Goal: Task Accomplishment & Management: Use online tool/utility

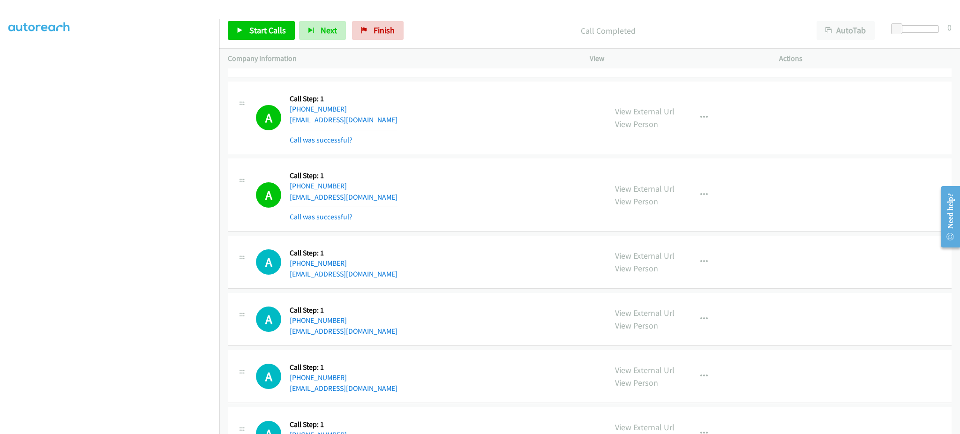
scroll to position [2069, 0]
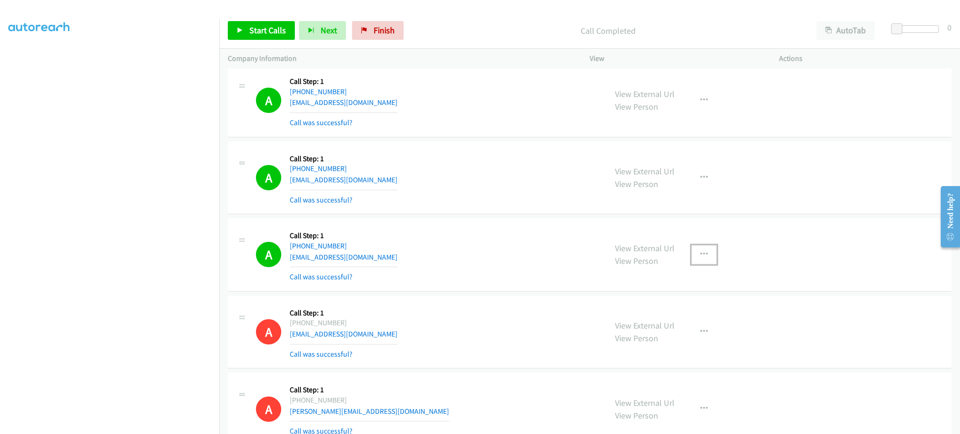
click at [698, 261] on button "button" at bounding box center [703, 254] width 25 height 19
drag, startPoint x: 671, startPoint y: 346, endPoint x: 669, endPoint y: 340, distance: 6.4
click at [691, 264] on div "View External Url Email Schedule/Manage Callback Skip Call Add to do not call l…" at bounding box center [703, 254] width 25 height 19
click at [669, 338] on div "View External Url View Person" at bounding box center [645, 331] width 60 height 25
click at [707, 255] on button "button" at bounding box center [703, 254] width 25 height 19
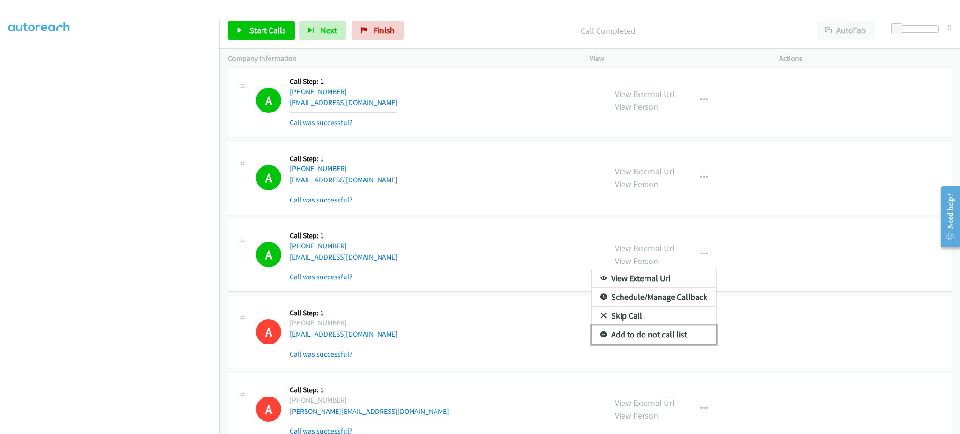
click at [680, 340] on link "Add to do not call list" at bounding box center [654, 334] width 125 height 19
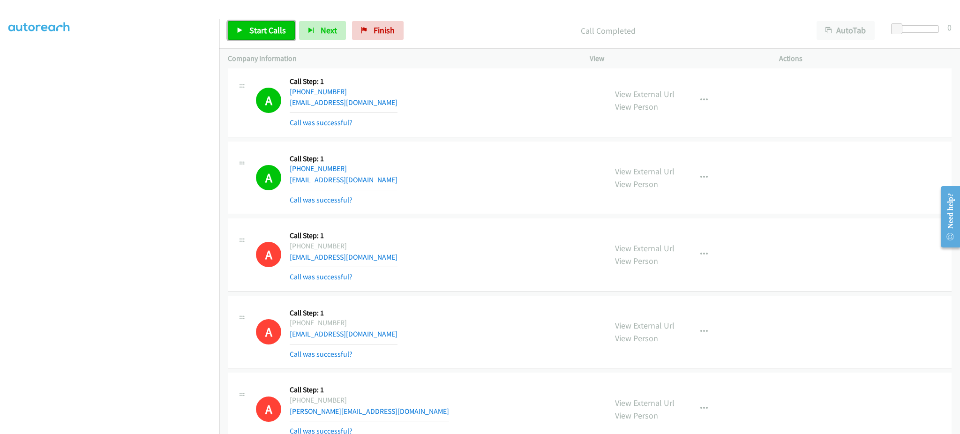
click at [282, 29] on span "Start Calls" at bounding box center [267, 30] width 37 height 11
click at [266, 32] on span "Pause" at bounding box center [259, 30] width 21 height 11
click at [272, 29] on span "Start Calls" at bounding box center [267, 30] width 37 height 11
click at [278, 42] on div "Start Calls Pause Next Finish Started AutoTab AutoTab 0" at bounding box center [589, 31] width 741 height 36
click at [274, 35] on link "Pause" at bounding box center [254, 30] width 52 height 19
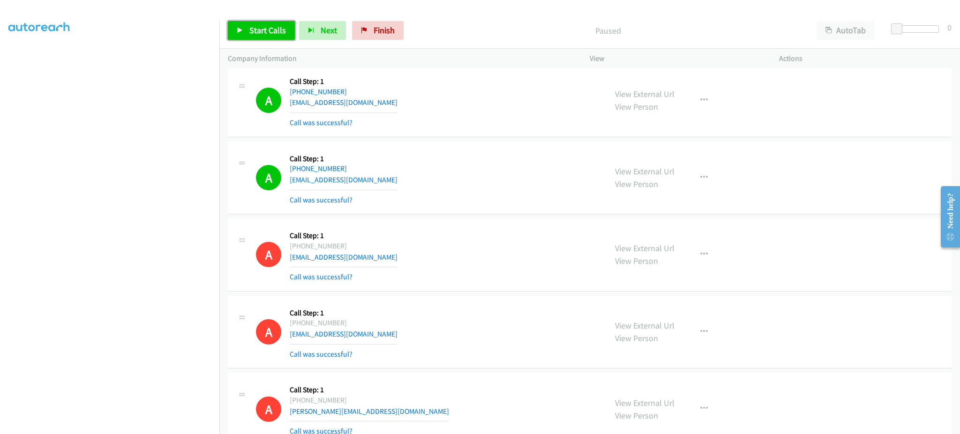
click at [265, 38] on link "Start Calls" at bounding box center [261, 30] width 67 height 19
click at [325, 36] on button "Next" at bounding box center [307, 30] width 47 height 19
click at [322, 32] on button "Next" at bounding box center [307, 30] width 47 height 19
click at [263, 31] on span "Pause" at bounding box center [259, 30] width 21 height 11
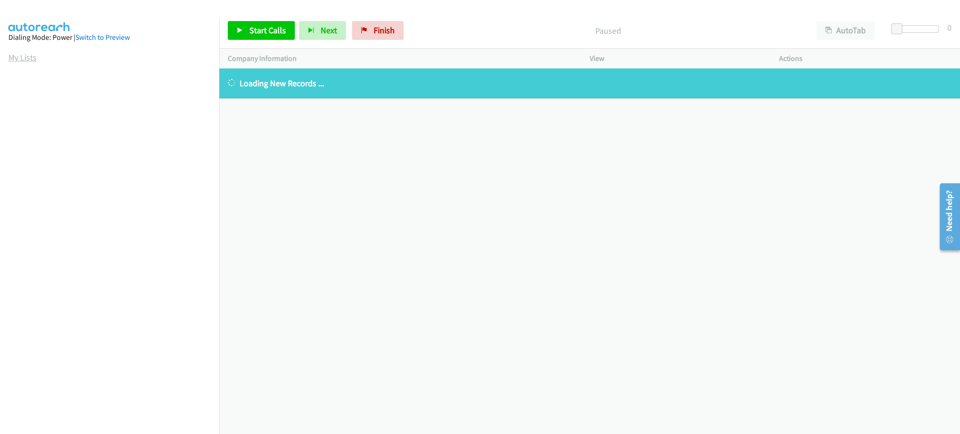
click at [29, 56] on link "My Lists" at bounding box center [22, 57] width 28 height 11
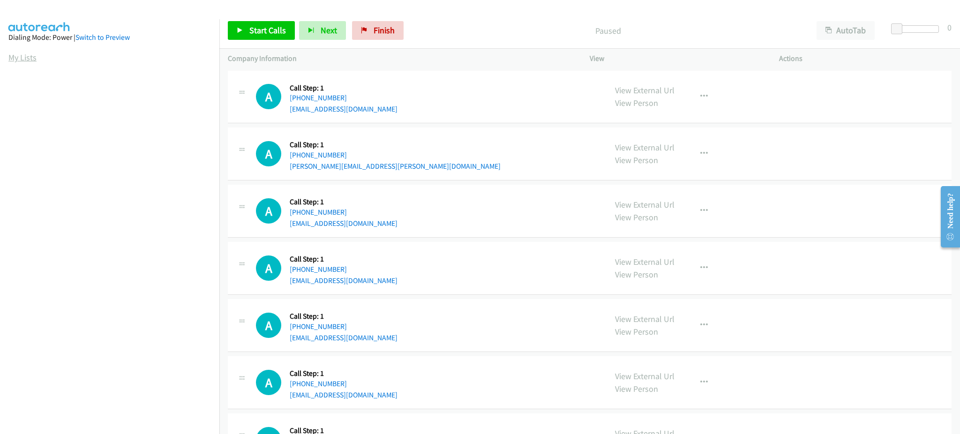
drag, startPoint x: 23, startPoint y: 56, endPoint x: 29, endPoint y: 56, distance: 5.2
click at [23, 56] on link "My Lists" at bounding box center [22, 57] width 28 height 11
click at [269, 32] on span "Start Calls" at bounding box center [267, 30] width 37 height 11
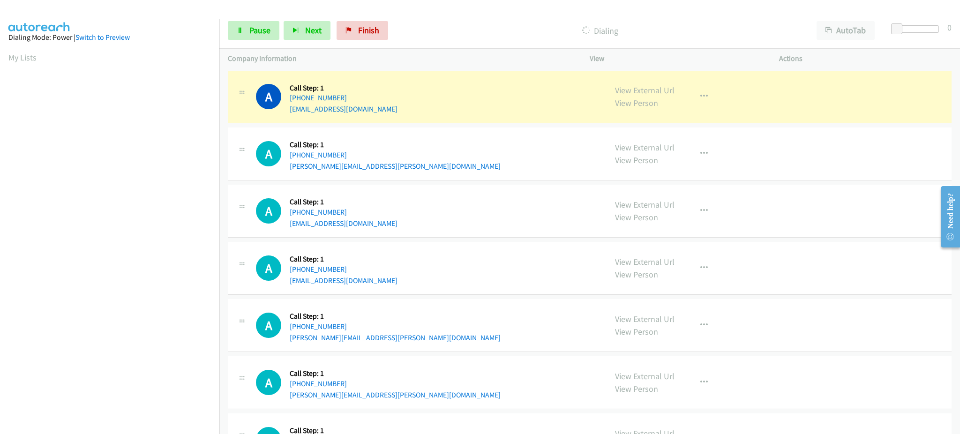
scroll to position [94, 2]
drag, startPoint x: 258, startPoint y: 22, endPoint x: 263, endPoint y: 29, distance: 8.5
click at [258, 22] on link "Pause" at bounding box center [254, 30] width 52 height 19
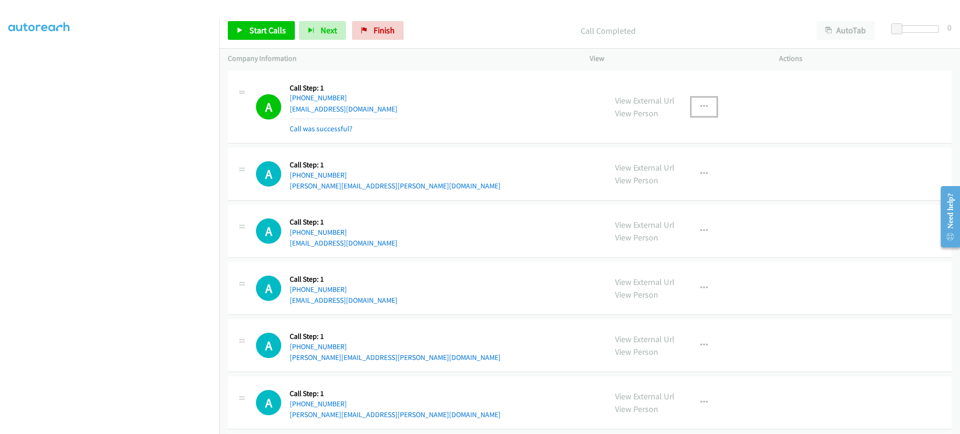
click at [703, 115] on button "button" at bounding box center [703, 107] width 25 height 19
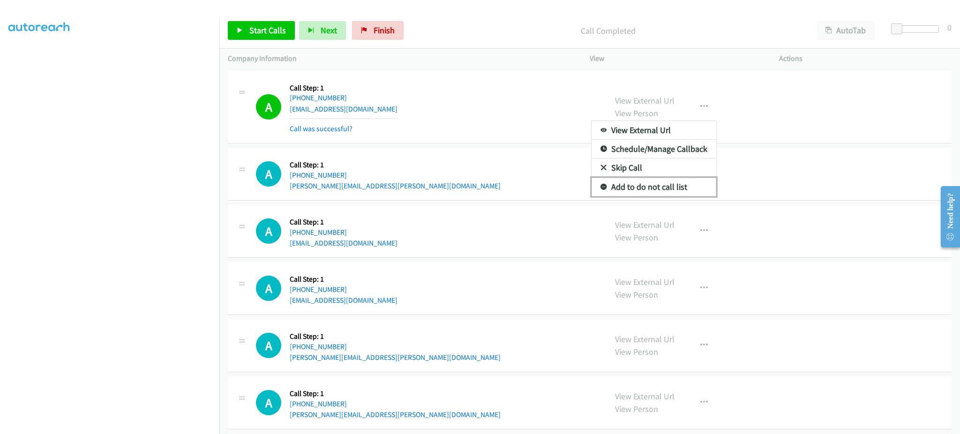
click at [690, 185] on link "Add to do not call list" at bounding box center [654, 187] width 125 height 19
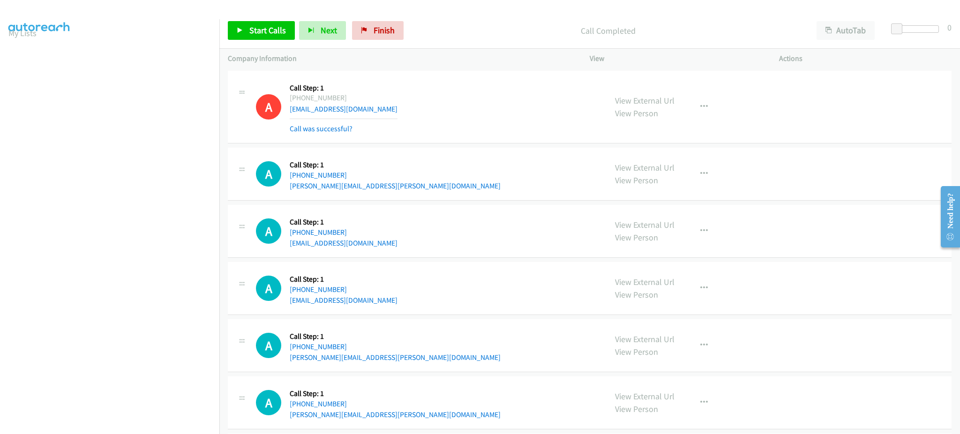
scroll to position [0, 2]
click at [34, 55] on section "My Lists" at bounding box center [109, 57] width 203 height 13
click at [27, 56] on link "My Lists" at bounding box center [22, 57] width 28 height 11
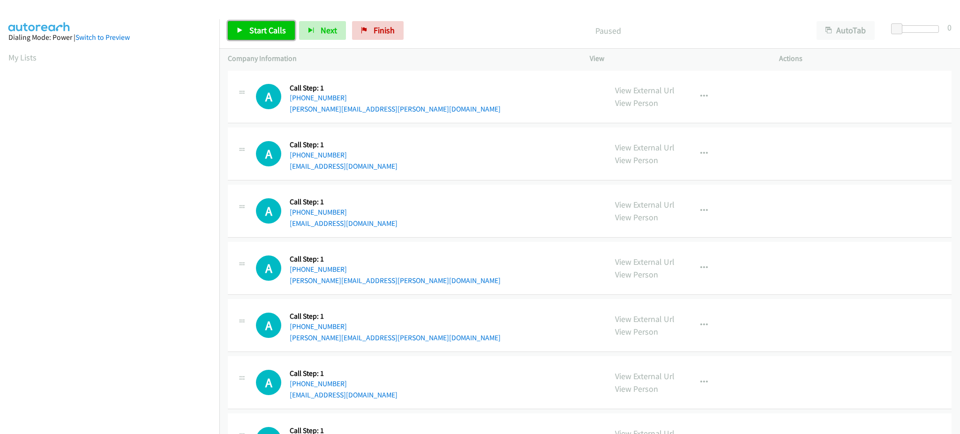
click at [270, 26] on span "Start Calls" at bounding box center [267, 30] width 37 height 11
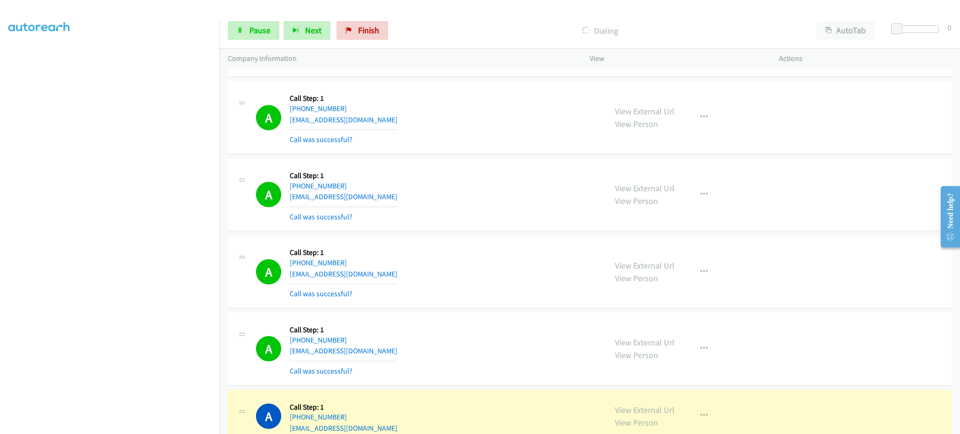
scroll to position [563, 0]
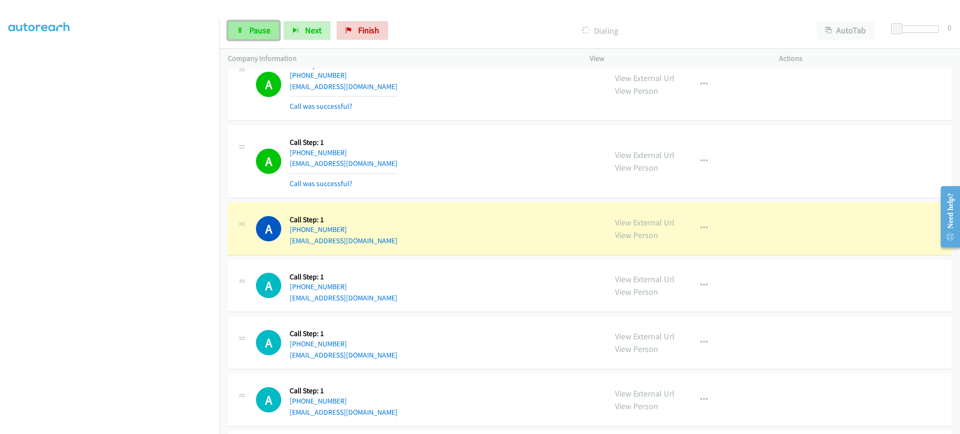
click at [243, 32] on link "Pause" at bounding box center [254, 30] width 52 height 19
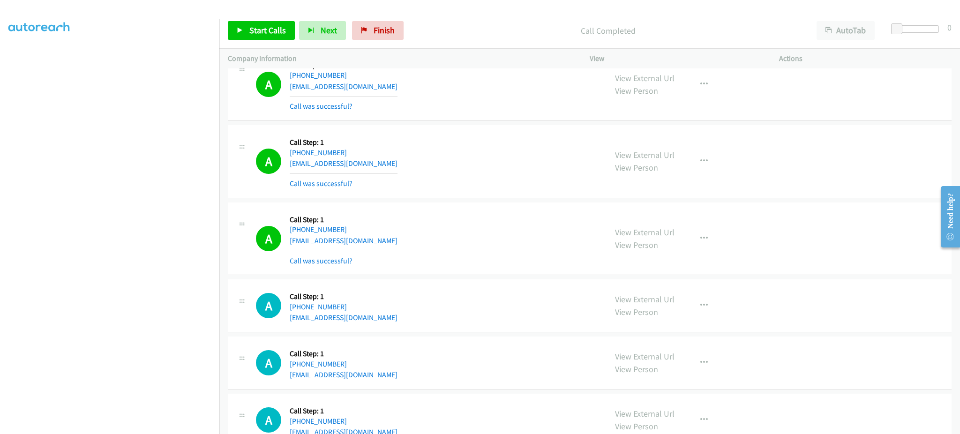
click at [698, 227] on div "View External Url View Person View External Url Email Schedule/Manage Callback …" at bounding box center [706, 239] width 198 height 56
click at [703, 239] on button "button" at bounding box center [703, 238] width 25 height 19
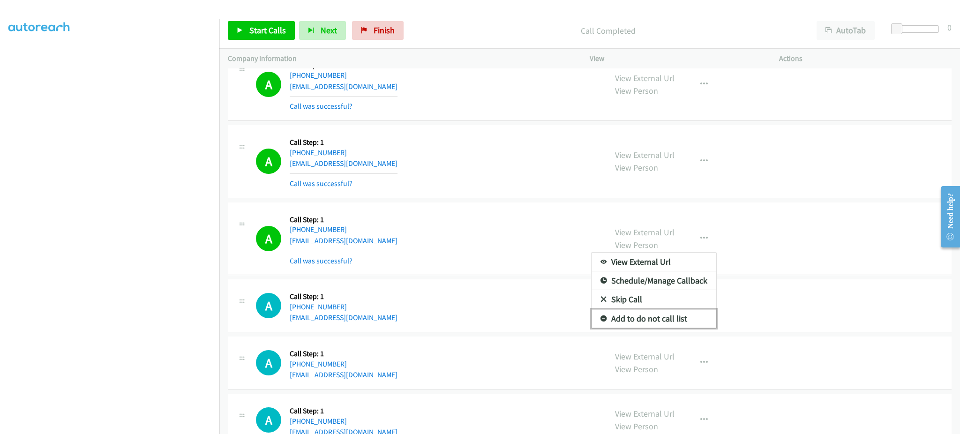
click at [673, 322] on link "Add to do not call list" at bounding box center [654, 318] width 125 height 19
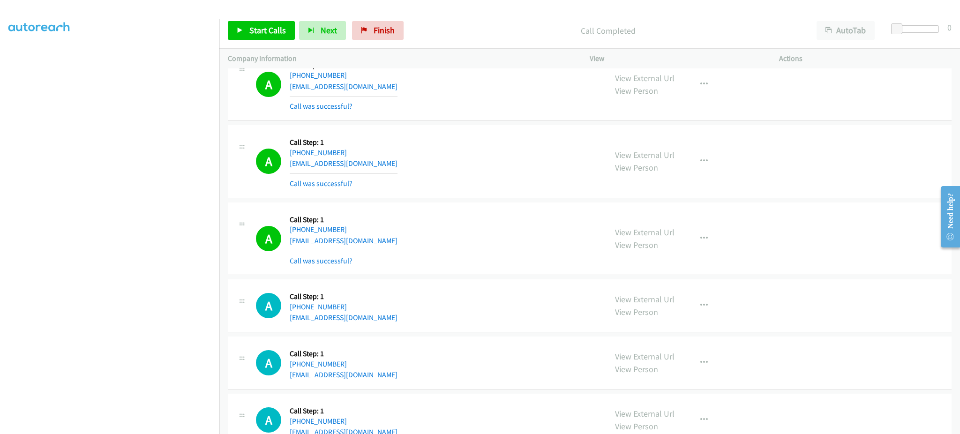
scroll to position [0, 0]
click at [29, 53] on link "My Lists" at bounding box center [22, 57] width 28 height 11
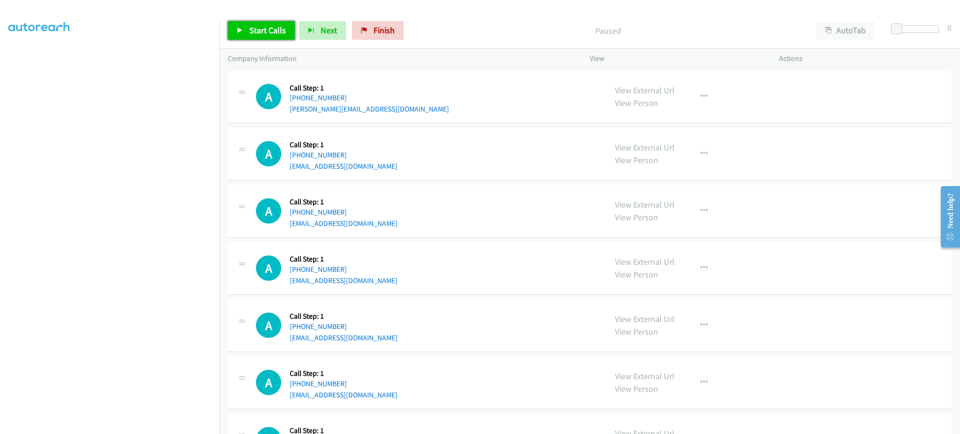
click at [275, 30] on span "Start Calls" at bounding box center [267, 30] width 37 height 11
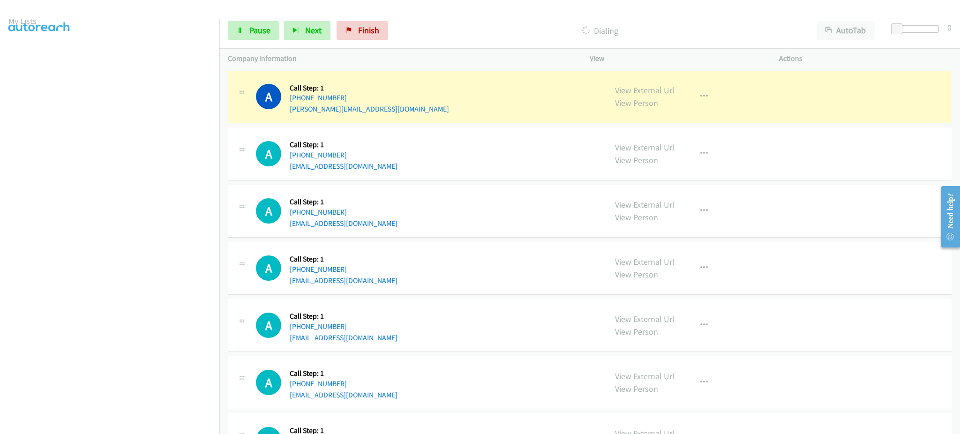
scroll to position [0, 2]
click at [203, 70] on aside "Dialing Mode: Power | Switch to Preview My Lists" at bounding box center [109, 278] width 219 height 519
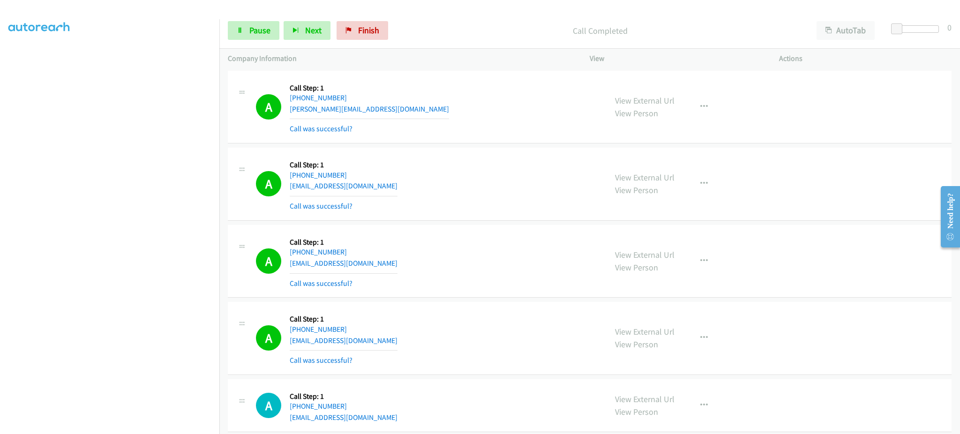
click at [264, 42] on div "Start Calls Pause Next Finish Call Completed AutoTab AutoTab 0" at bounding box center [589, 31] width 741 height 36
click at [264, 34] on span "Pause" at bounding box center [259, 30] width 21 height 11
click at [259, 32] on span "Start Calls" at bounding box center [267, 30] width 37 height 11
click at [159, 427] on section at bounding box center [109, 211] width 203 height 449
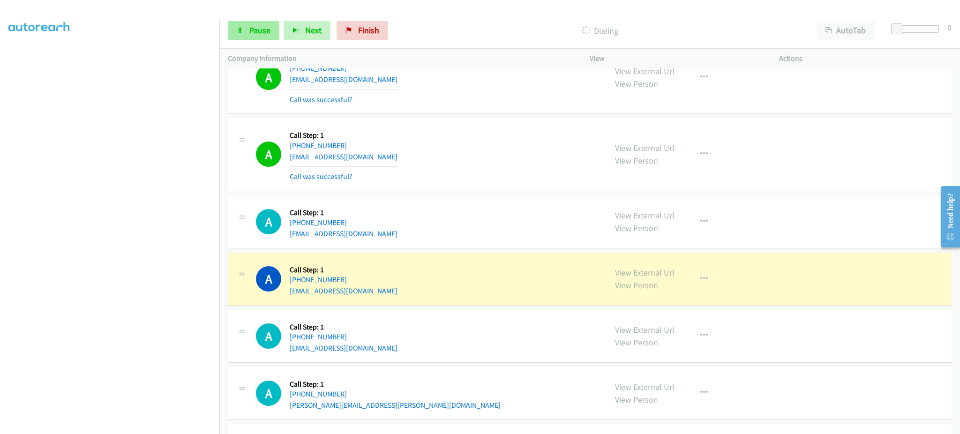
scroll to position [188, 0]
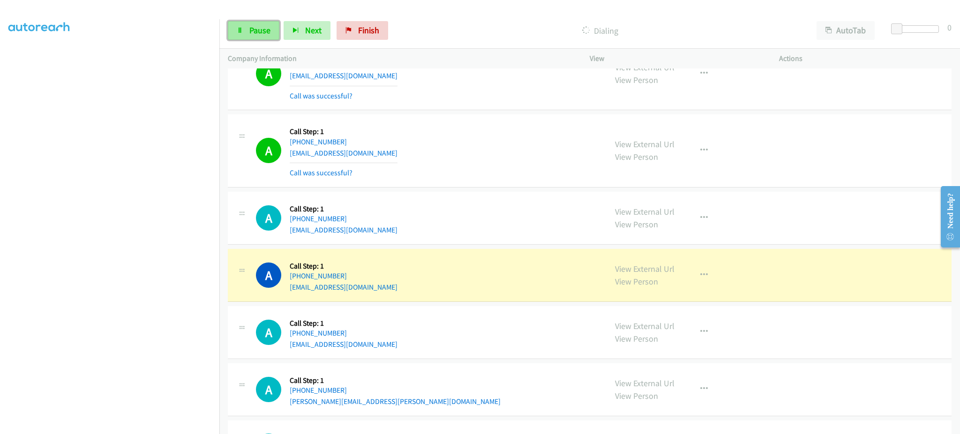
click at [247, 25] on link "Pause" at bounding box center [254, 30] width 52 height 19
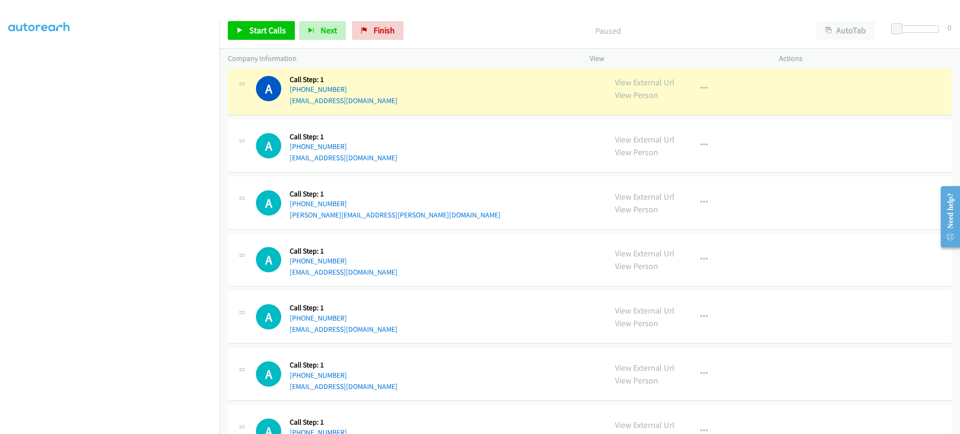
scroll to position [375, 0]
click at [696, 97] on div "View External Url View Person View External Url Email Schedule/Manage Callback …" at bounding box center [706, 88] width 198 height 36
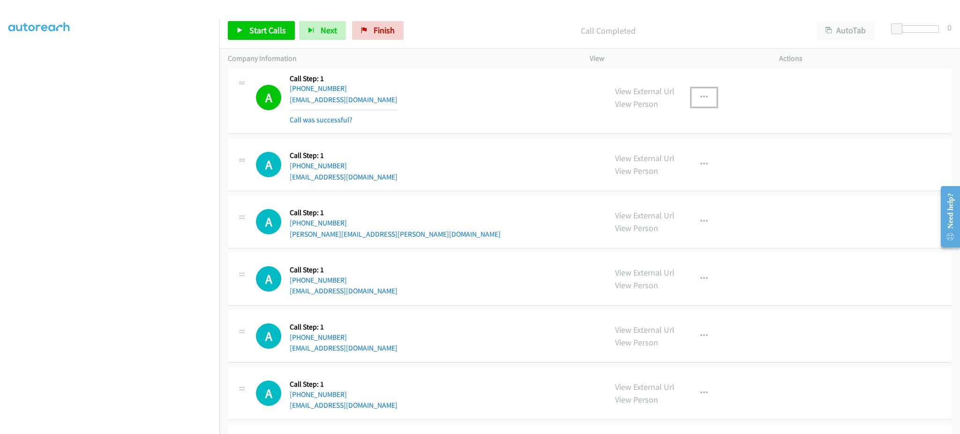
click at [700, 90] on button "button" at bounding box center [703, 97] width 25 height 19
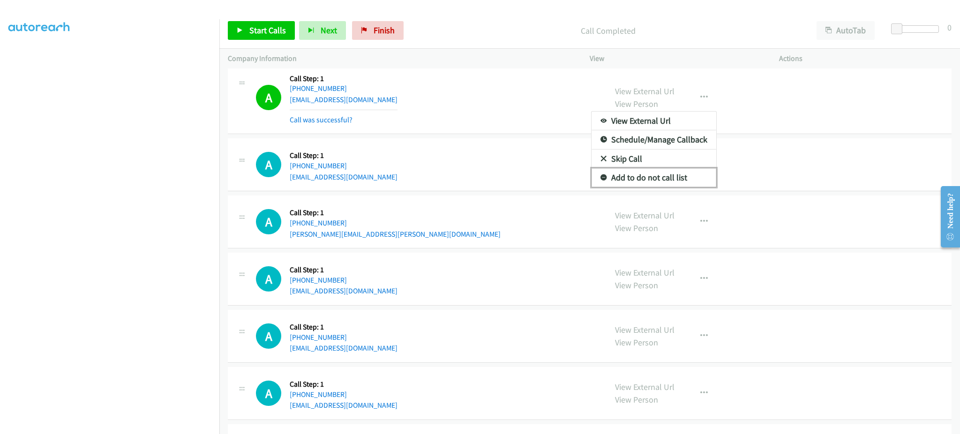
click at [676, 173] on link "Add to do not call list" at bounding box center [654, 177] width 125 height 19
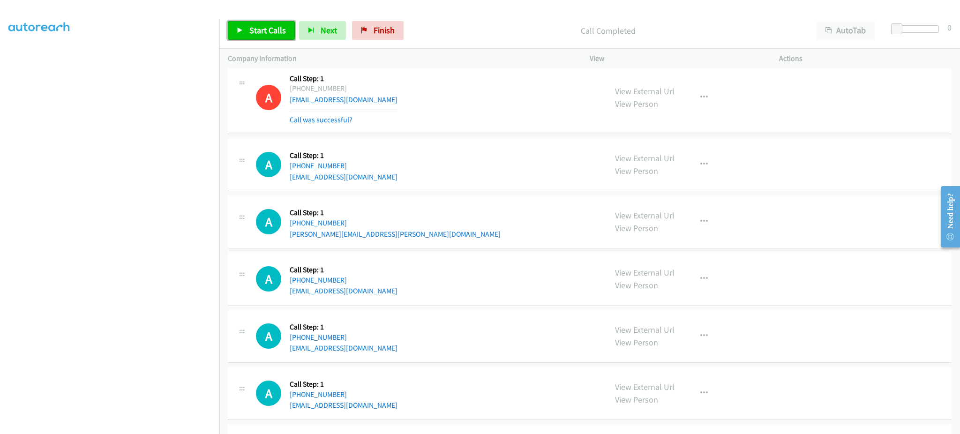
click at [266, 27] on span "Start Calls" at bounding box center [267, 30] width 37 height 11
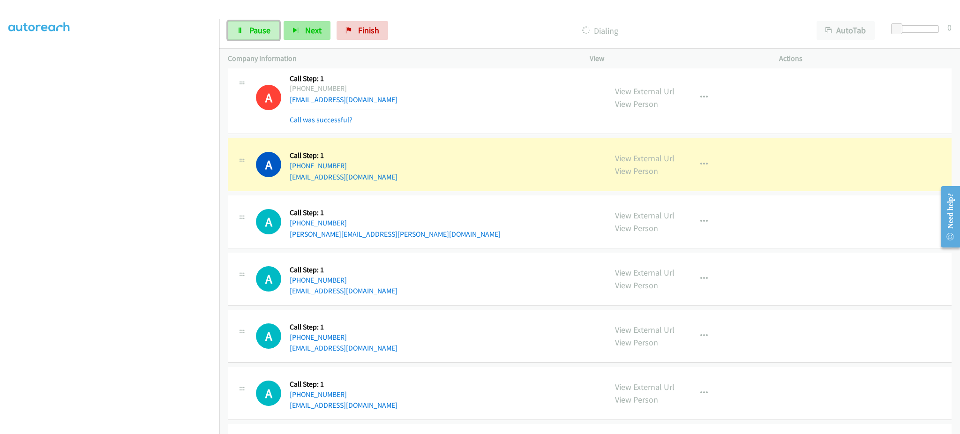
drag, startPoint x: 239, startPoint y: 28, endPoint x: 311, endPoint y: 23, distance: 72.3
click at [239, 28] on icon at bounding box center [240, 31] width 7 height 7
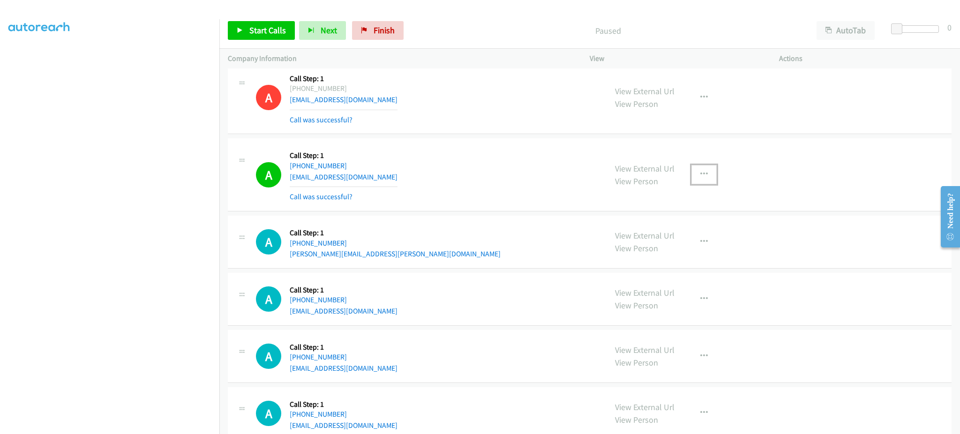
click at [701, 169] on button "button" at bounding box center [703, 174] width 25 height 19
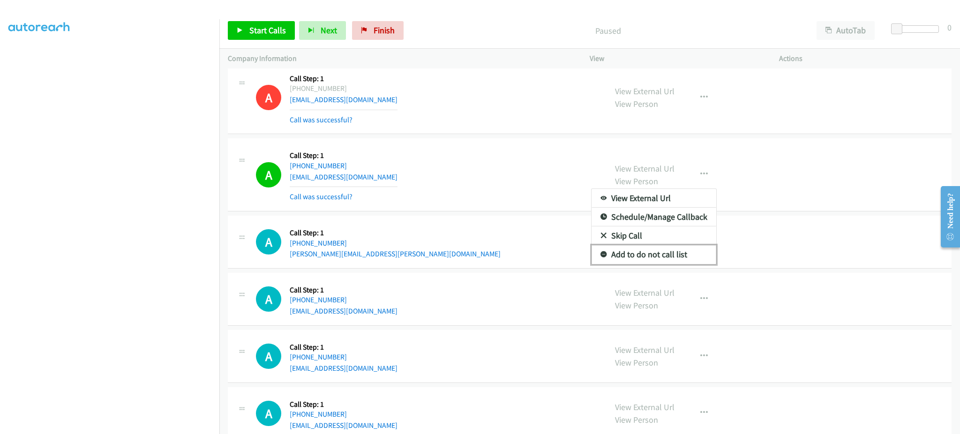
click at [668, 260] on link "Add to do not call list" at bounding box center [654, 254] width 125 height 19
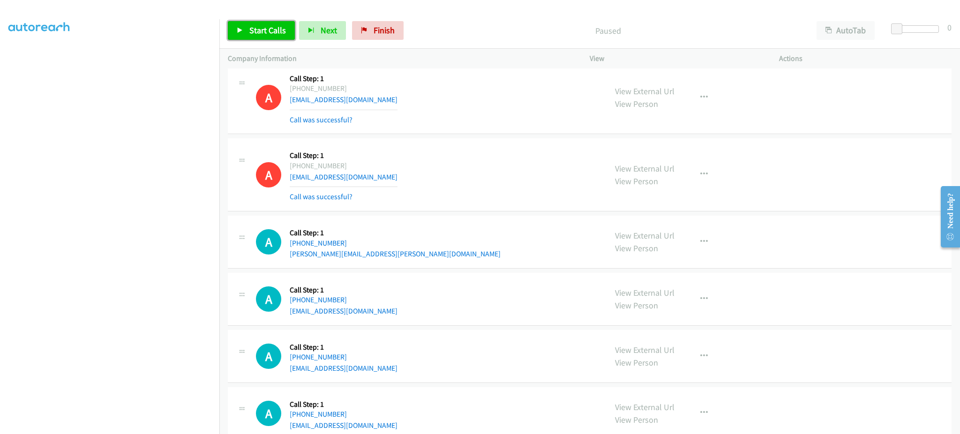
click at [274, 33] on span "Start Calls" at bounding box center [267, 30] width 37 height 11
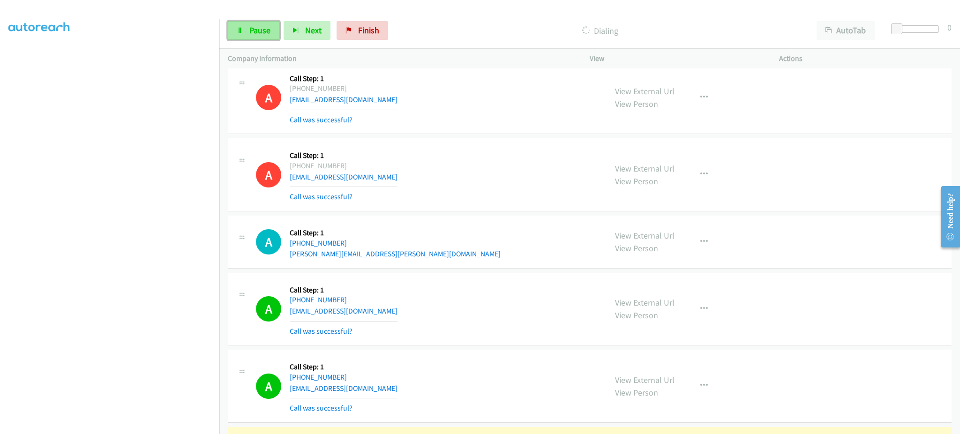
drag, startPoint x: 246, startPoint y: 31, endPoint x: 266, endPoint y: 32, distance: 20.2
click at [246, 31] on link "Pause" at bounding box center [254, 30] width 52 height 19
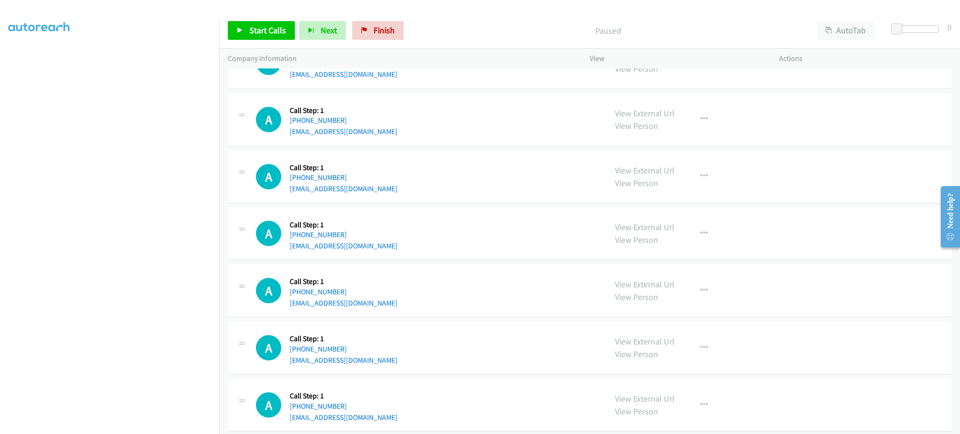
scroll to position [750, 0]
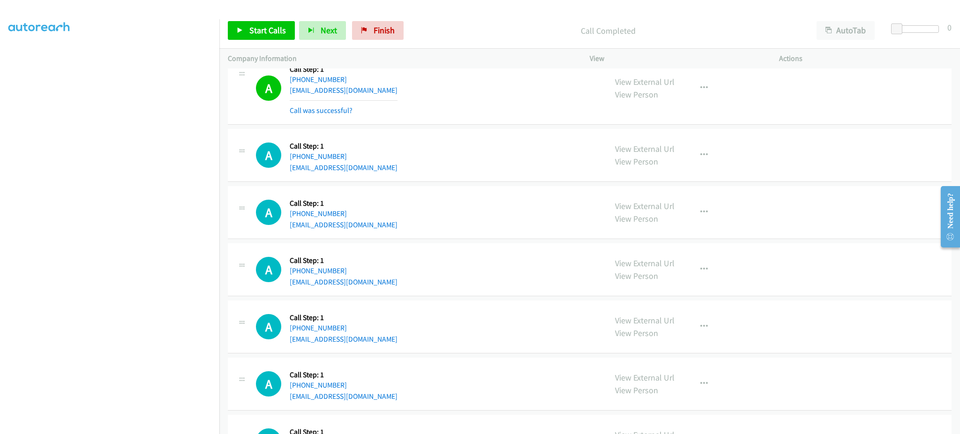
click at [686, 83] on div "View External Url View Person View External Url Email Schedule/Manage Callback …" at bounding box center [706, 88] width 198 height 56
click at [691, 88] on button "button" at bounding box center [703, 88] width 25 height 19
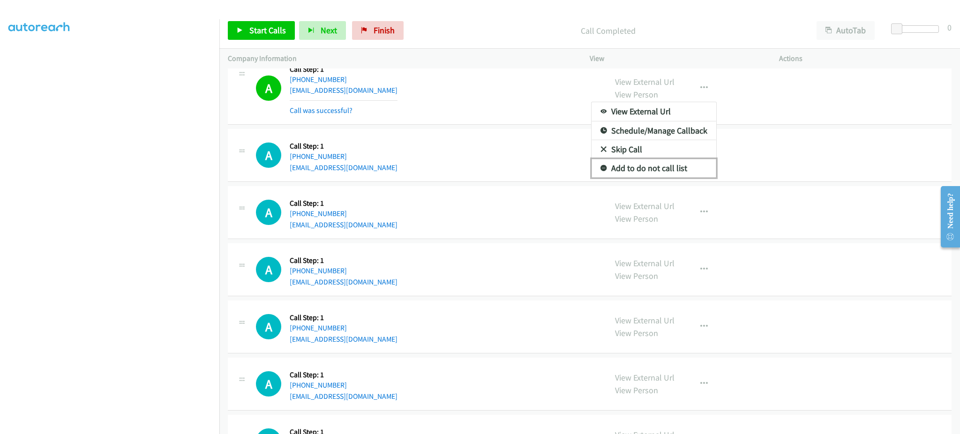
click at [628, 172] on link "Add to do not call list" at bounding box center [654, 168] width 125 height 19
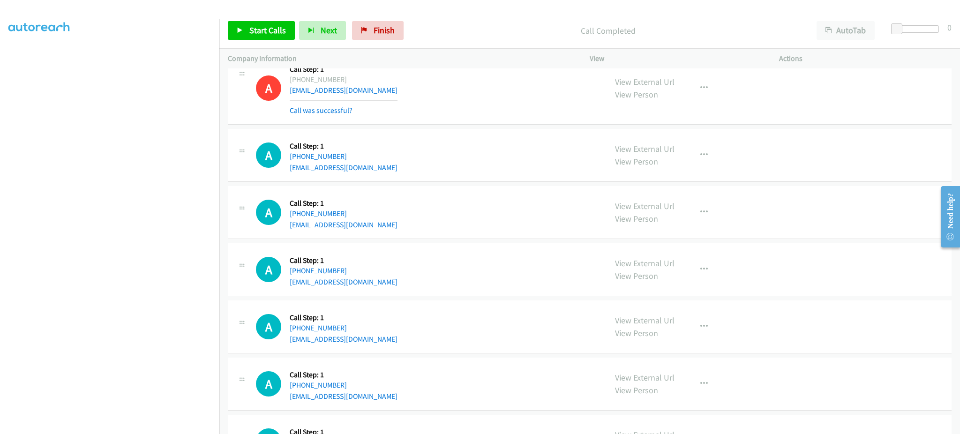
click at [453, 255] on div "A Callback Scheduled Call Step: 1 America/New_York +1 904-258-3905 datasystemsa…" at bounding box center [427, 270] width 342 height 36
click at [273, 31] on span "Start Calls" at bounding box center [267, 30] width 37 height 11
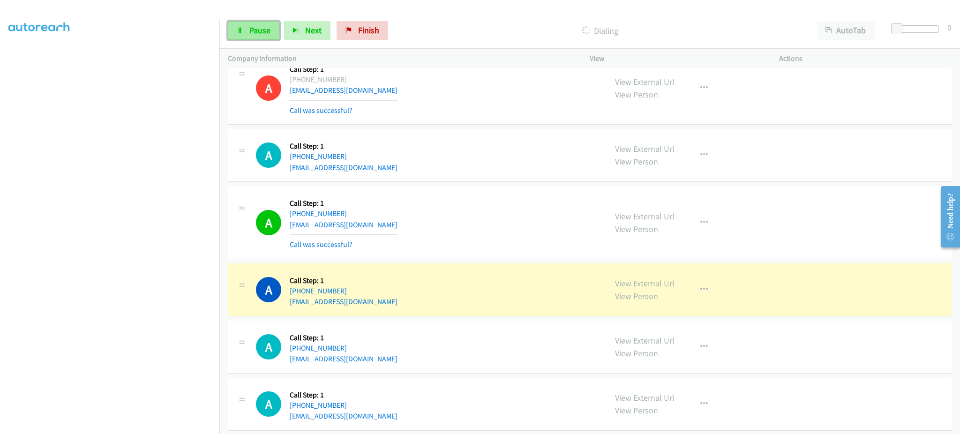
click at [253, 32] on span "Pause" at bounding box center [259, 30] width 21 height 11
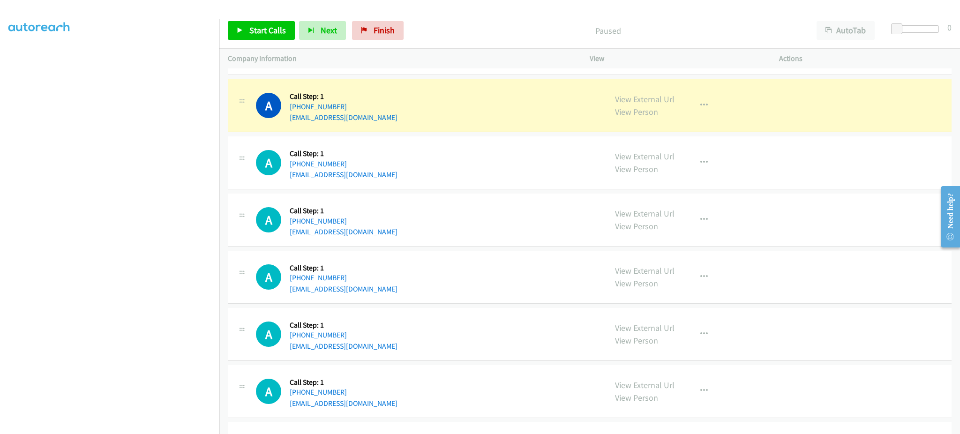
scroll to position [938, 0]
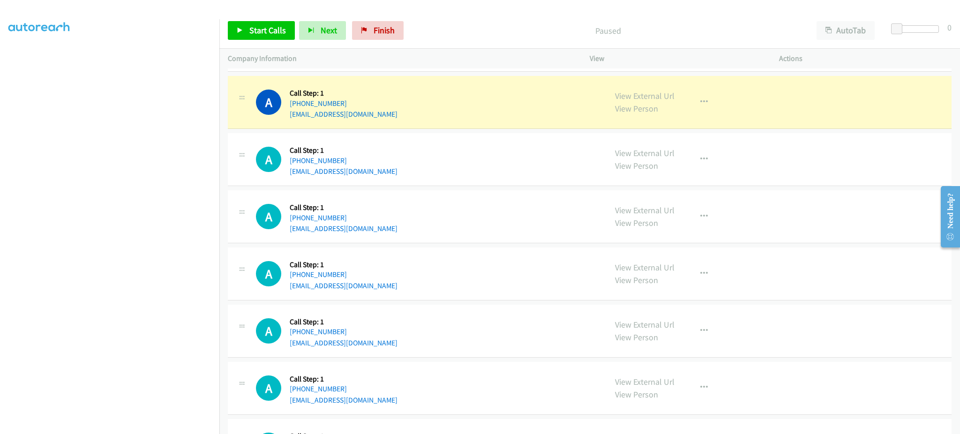
click at [679, 109] on div "View External Url View Person View External Url Email Schedule/Manage Callback …" at bounding box center [706, 102] width 198 height 36
click at [698, 108] on button "button" at bounding box center [703, 102] width 25 height 19
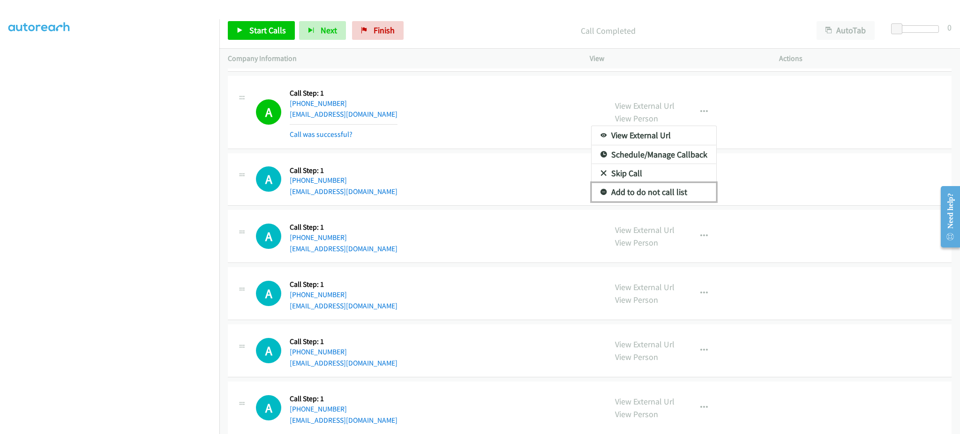
click at [681, 197] on link "Add to do not call list" at bounding box center [654, 192] width 125 height 19
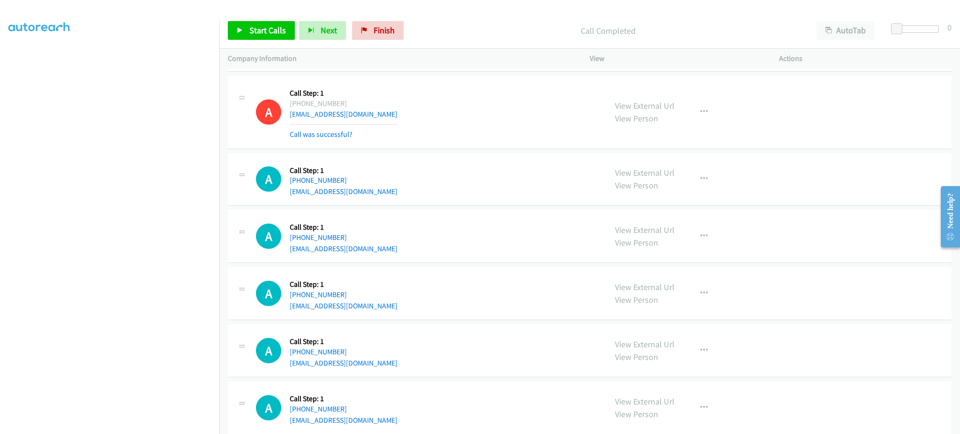
click at [252, 42] on div "Start Calls Pause Next Finish Call Completed AutoTab AutoTab 0" at bounding box center [589, 31] width 741 height 36
click at [255, 35] on span "Start Calls" at bounding box center [267, 30] width 37 height 11
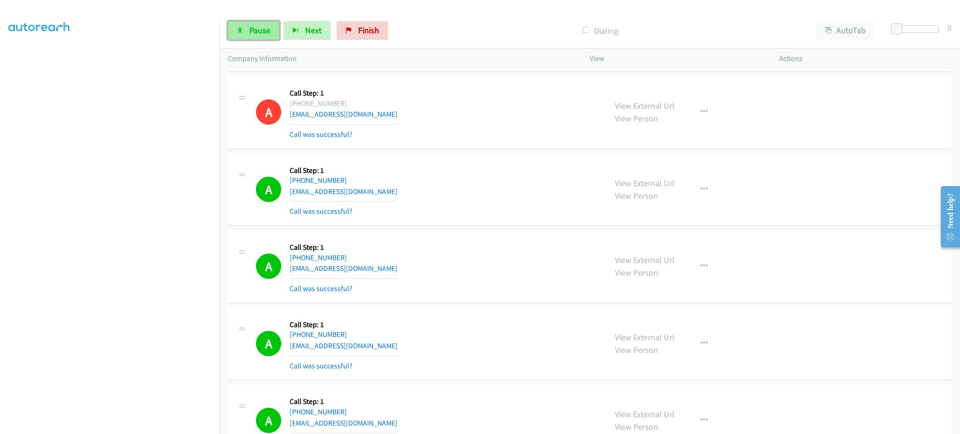
click at [257, 37] on link "Pause" at bounding box center [254, 30] width 52 height 19
click at [271, 30] on span "Start Calls" at bounding box center [267, 30] width 37 height 11
click at [255, 32] on span "Pause" at bounding box center [259, 30] width 21 height 11
click at [251, 28] on span "Start Calls" at bounding box center [267, 30] width 37 height 11
click at [256, 36] on link "Pause" at bounding box center [254, 30] width 52 height 19
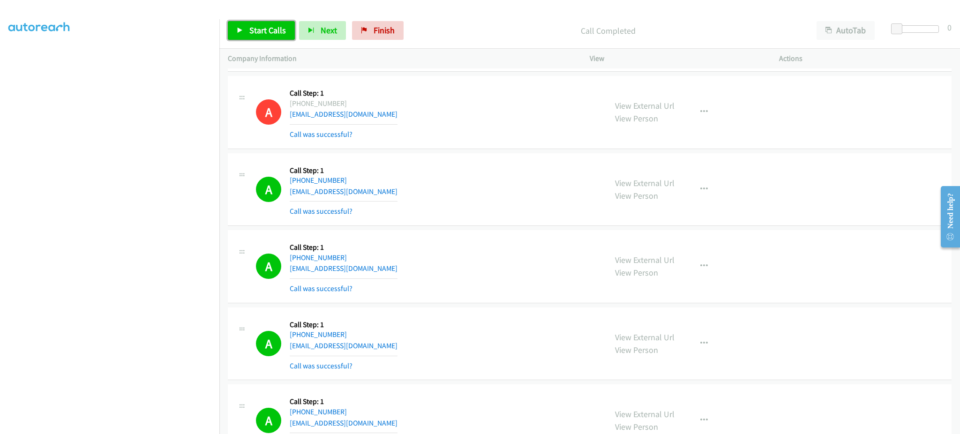
click at [281, 26] on span "Start Calls" at bounding box center [267, 30] width 37 height 11
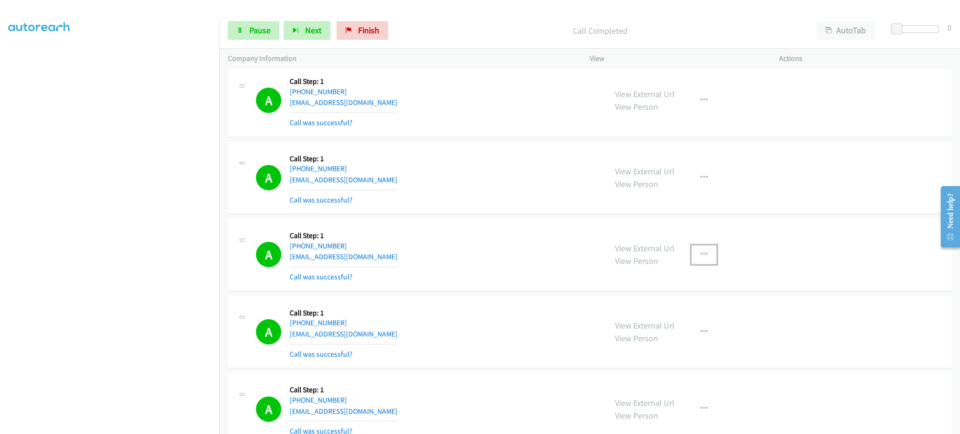
click at [700, 251] on icon "button" at bounding box center [704, 255] width 8 height 8
click at [680, 327] on link "Add to do not call list" at bounding box center [654, 334] width 125 height 19
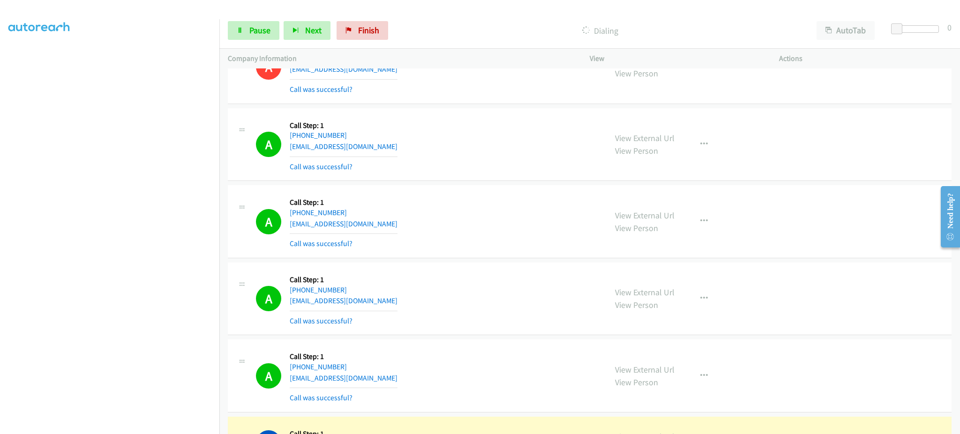
scroll to position [2019, 0]
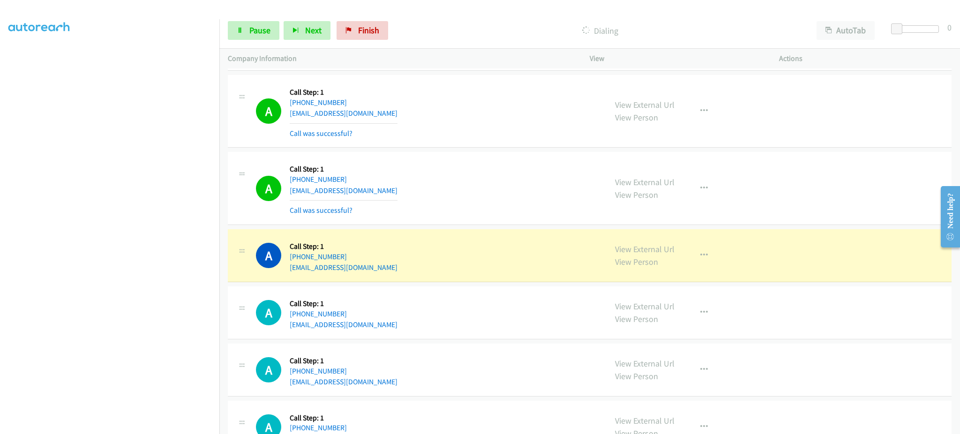
drag, startPoint x: 383, startPoint y: 260, endPoint x: 367, endPoint y: 263, distance: 16.6
click at [367, 263] on div "A Callback Scheduled Call Step: 1 America/Denver +1 406-344-3049 kylemcmaster24…" at bounding box center [427, 256] width 342 height 36
click at [624, 251] on link "View External Url" at bounding box center [645, 249] width 60 height 11
click at [658, 250] on link "View External Url" at bounding box center [645, 249] width 60 height 11
click at [238, 28] on icon at bounding box center [240, 31] width 7 height 7
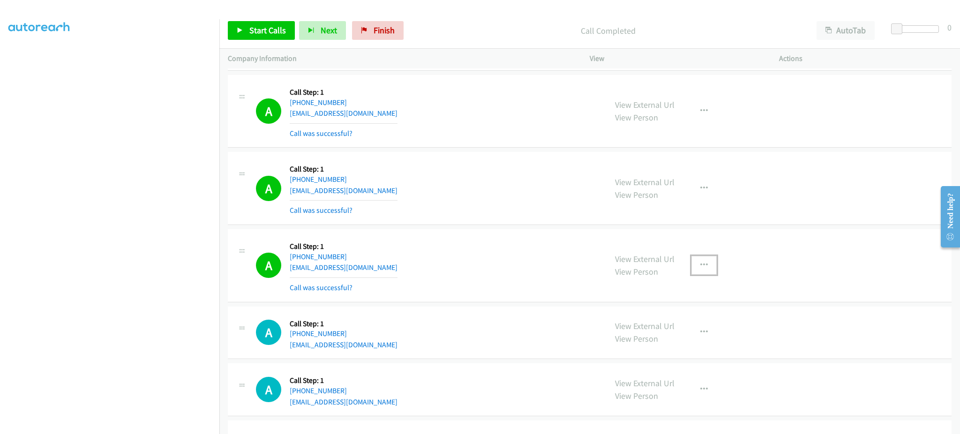
click at [704, 265] on button "button" at bounding box center [703, 265] width 25 height 19
drag, startPoint x: 682, startPoint y: 348, endPoint x: 305, endPoint y: 68, distance: 468.8
click at [682, 348] on link "Add to do not call list" at bounding box center [654, 345] width 125 height 19
click at [287, 34] on link "Start Calls" at bounding box center [261, 30] width 67 height 19
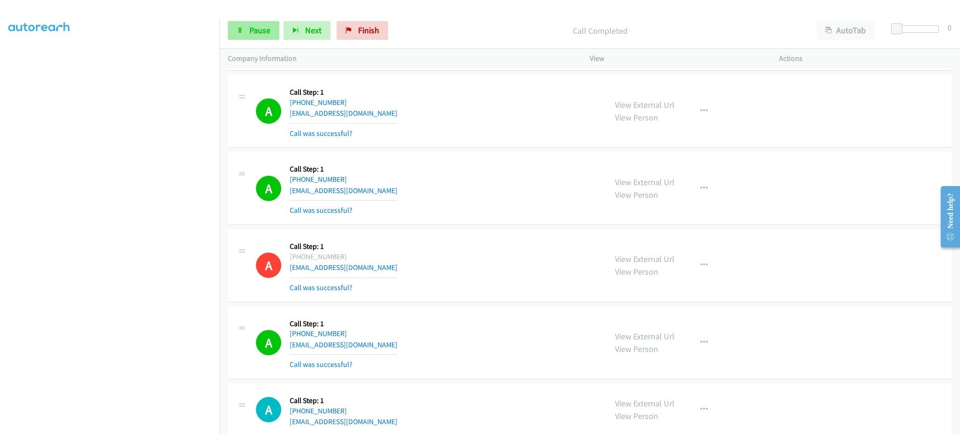
drag, startPoint x: 269, startPoint y: 43, endPoint x: 263, endPoint y: 35, distance: 9.8
click at [269, 43] on div "Start Calls Pause Next Finish Call Completed AutoTab AutoTab 0" at bounding box center [589, 31] width 741 height 36
click at [263, 34] on span "Pause" at bounding box center [259, 30] width 21 height 11
